Goal: Information Seeking & Learning: Learn about a topic

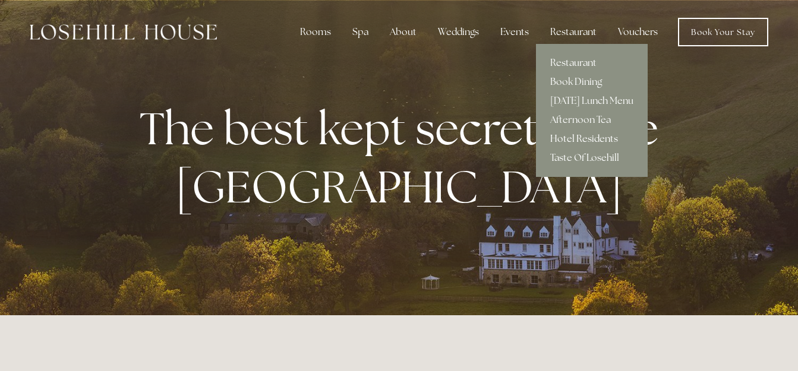
click at [599, 137] on link "Hotel Residents" at bounding box center [592, 139] width 112 height 19
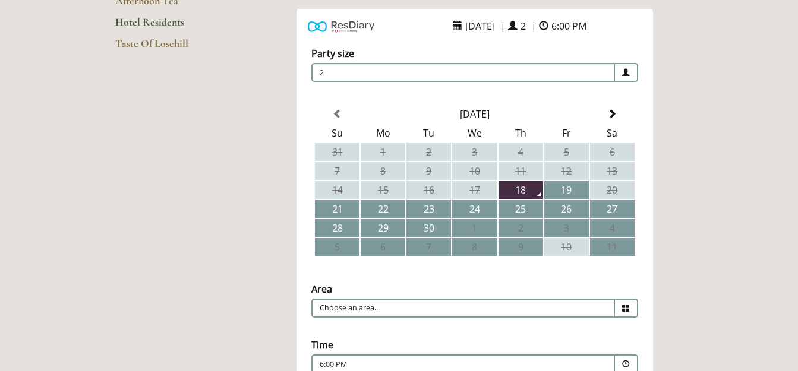
scroll to position [46, 0]
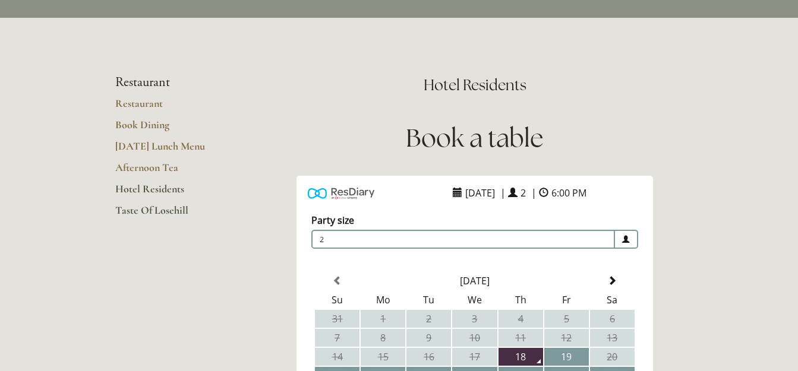
click at [159, 207] on link "Taste Of Losehill" at bounding box center [172, 214] width 114 height 21
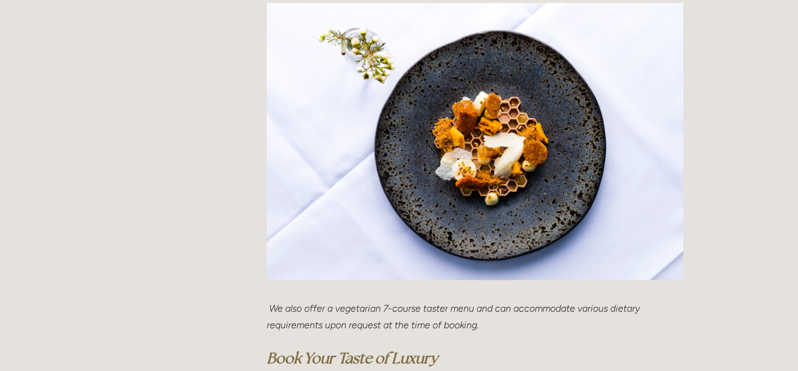
scroll to position [416, 0]
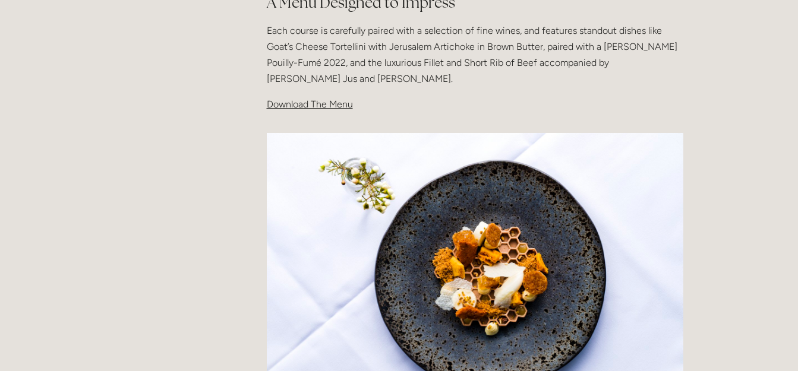
click at [301, 105] on span "Download The Menu" at bounding box center [310, 104] width 86 height 11
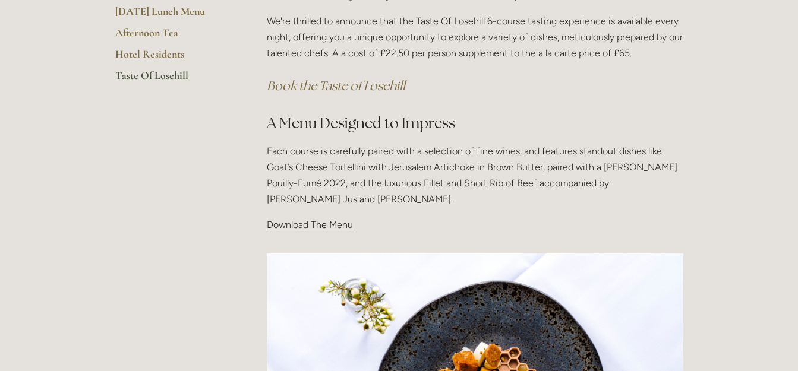
scroll to position [185, 0]
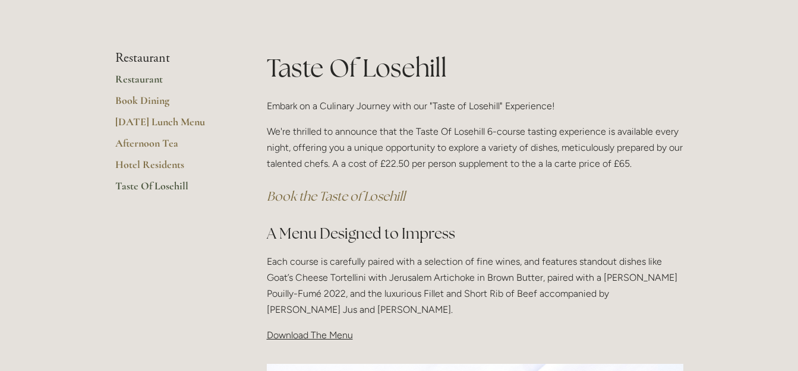
click at [149, 77] on link "Restaurant" at bounding box center [172, 83] width 114 height 21
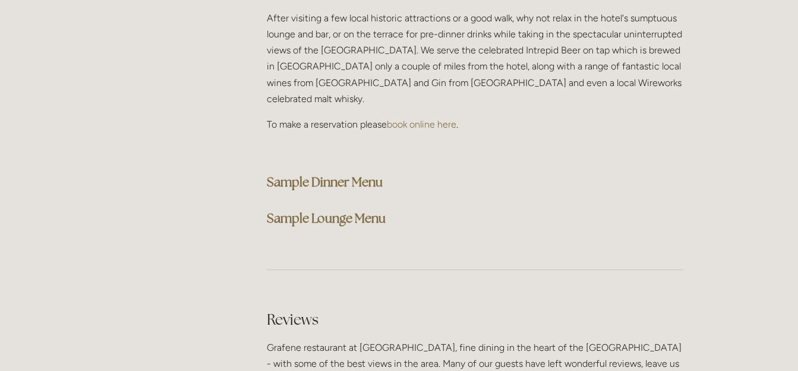
scroll to position [3051, 0]
click at [326, 174] on strong "Sample Dinner Menu" at bounding box center [325, 182] width 116 height 16
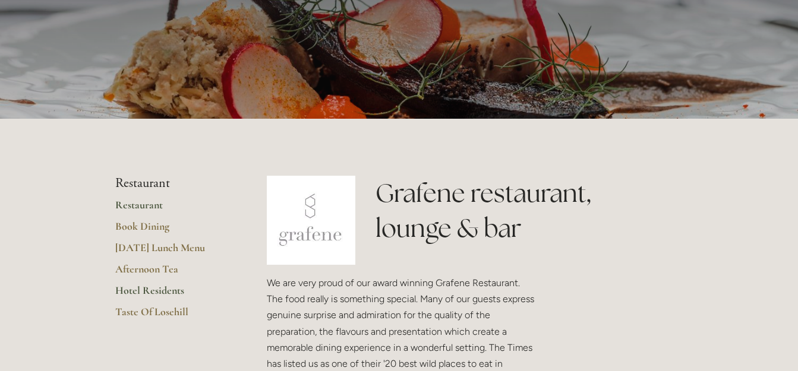
scroll to position [138, 0]
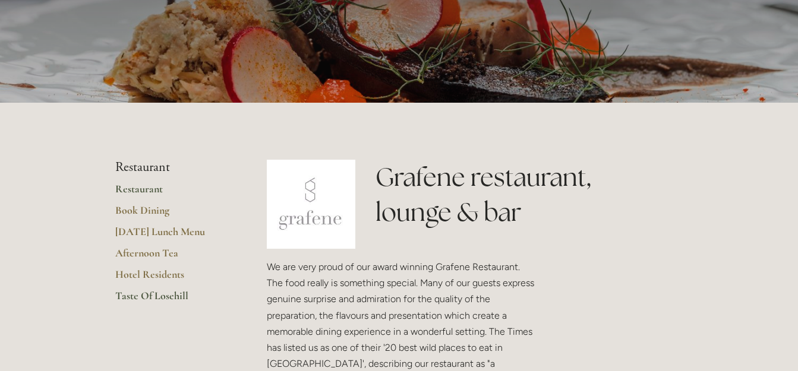
click at [171, 294] on link "Taste Of Losehill" at bounding box center [172, 299] width 114 height 21
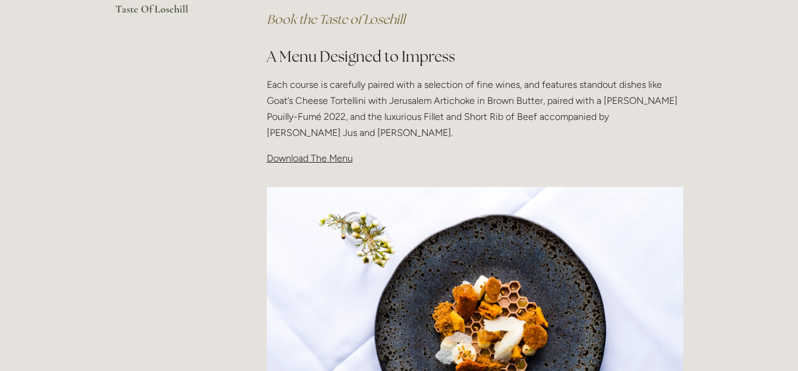
scroll to position [370, 0]
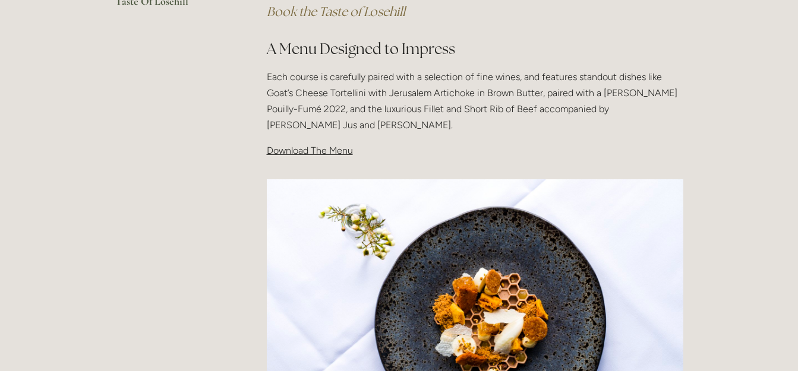
drag, startPoint x: 321, startPoint y: 149, endPoint x: 562, endPoint y: 131, distance: 241.4
click at [562, 131] on p "Each course is carefully paired with a selection of fine wines, and features st…" at bounding box center [475, 101] width 417 height 65
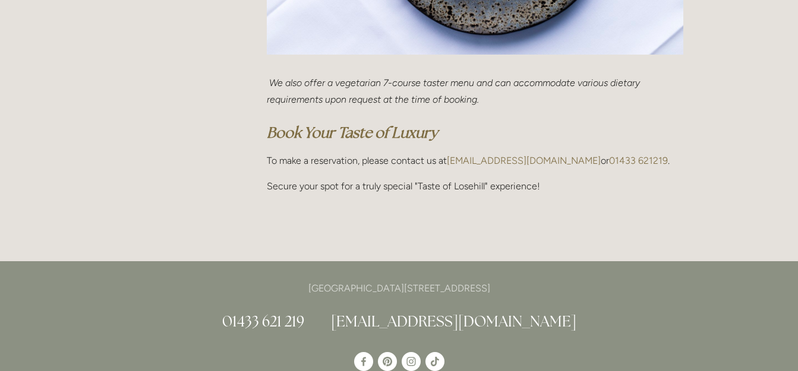
scroll to position [786, 0]
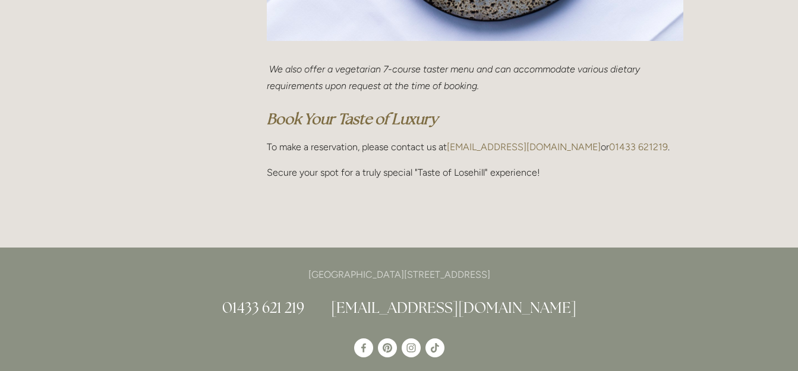
drag, startPoint x: 533, startPoint y: 272, endPoint x: 493, endPoint y: 270, distance: 39.2
click at [493, 270] on p "[GEOGRAPHIC_DATA][STREET_ADDRESS]" at bounding box center [399, 275] width 568 height 16
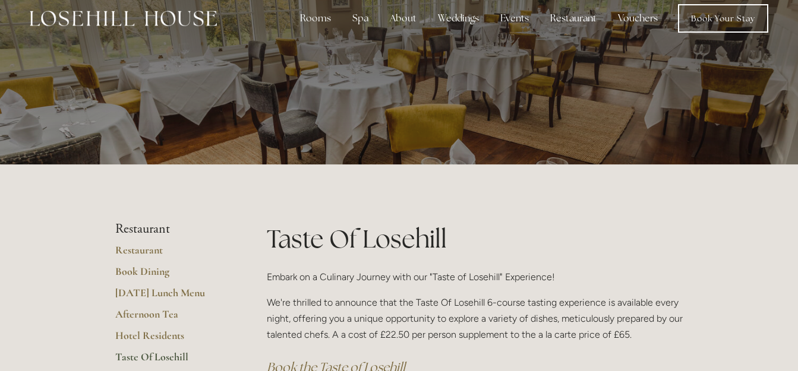
scroll to position [0, 0]
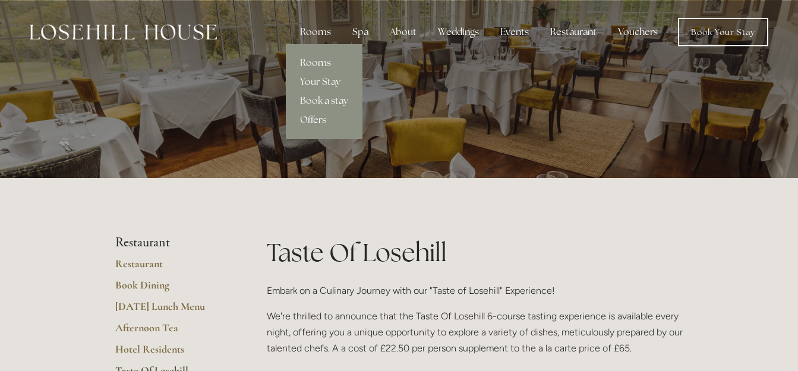
click at [321, 64] on link "Rooms" at bounding box center [324, 62] width 77 height 19
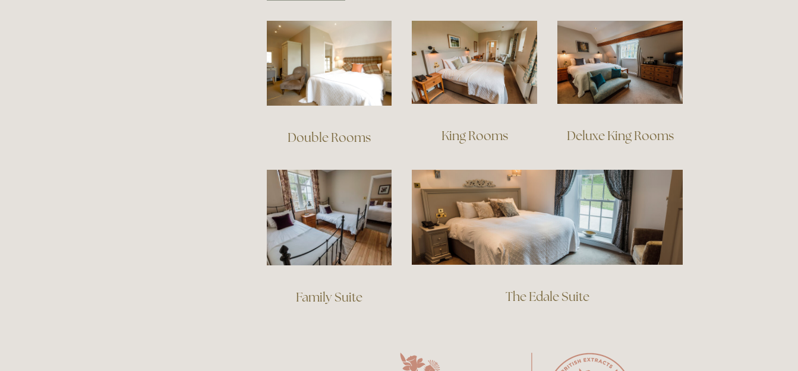
scroll to position [832, 0]
